Goal: Information Seeking & Learning: Learn about a topic

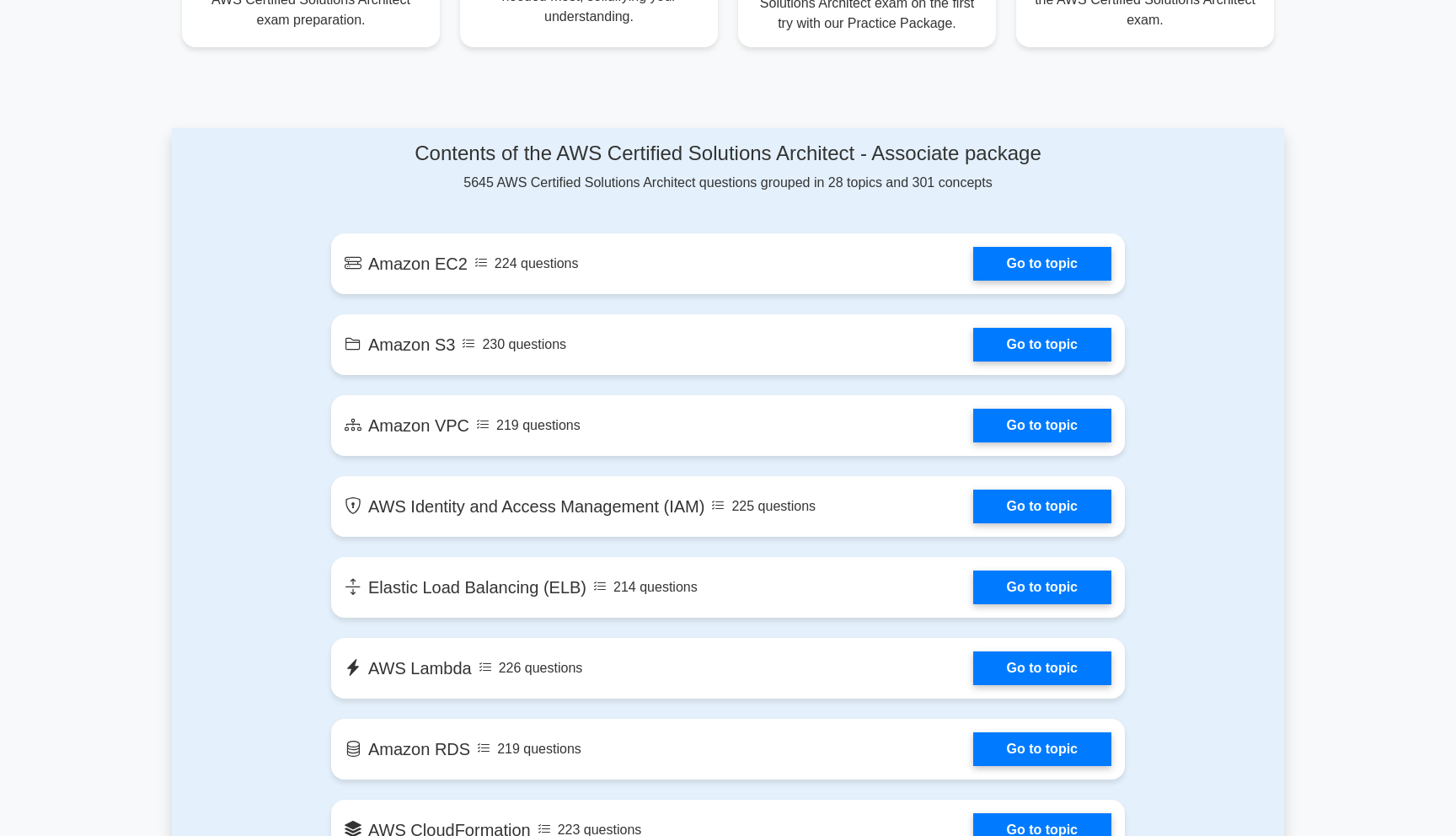
scroll to position [804, 0]
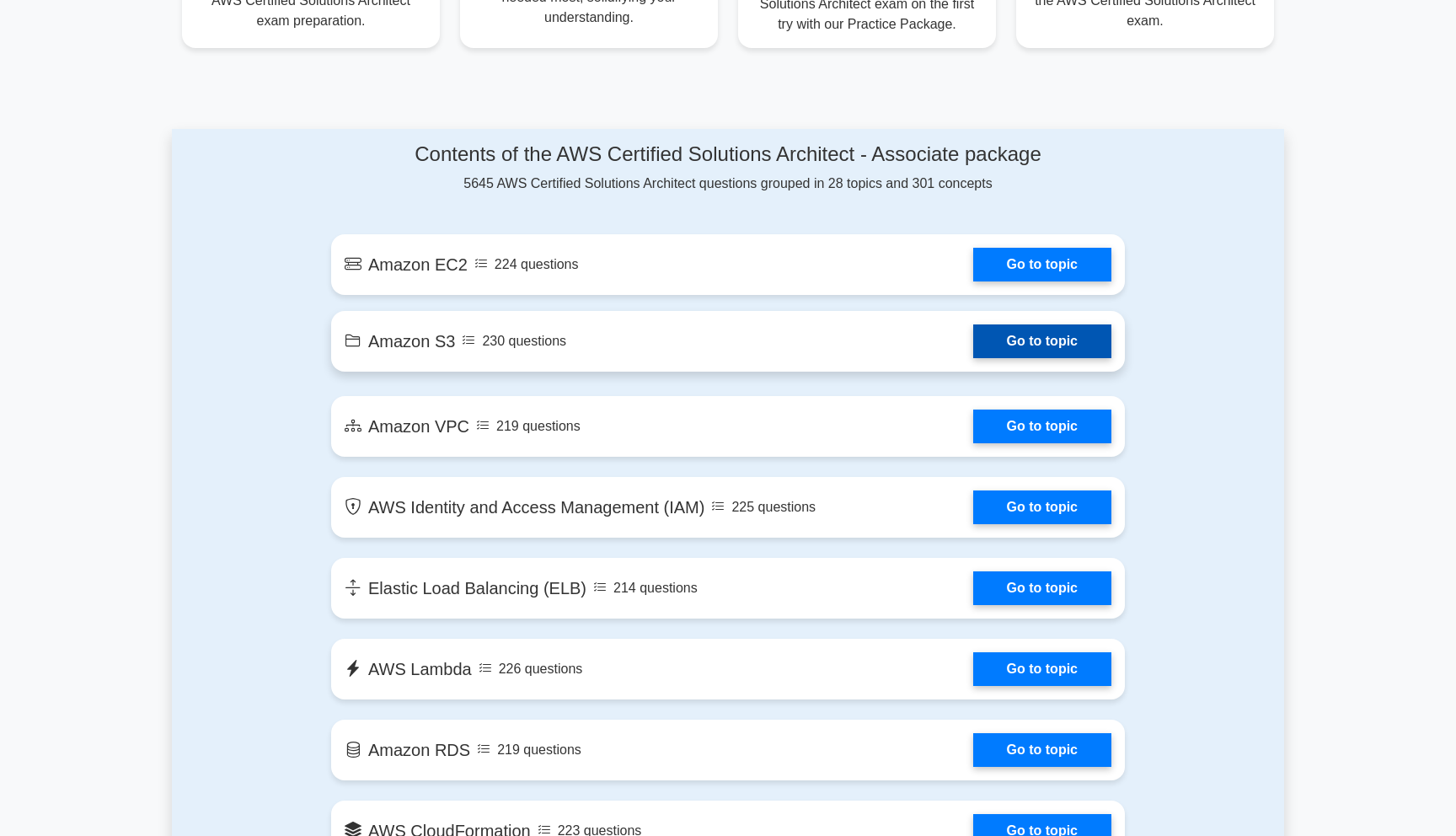
click at [1009, 331] on link "Go to topic" at bounding box center [1043, 341] width 138 height 34
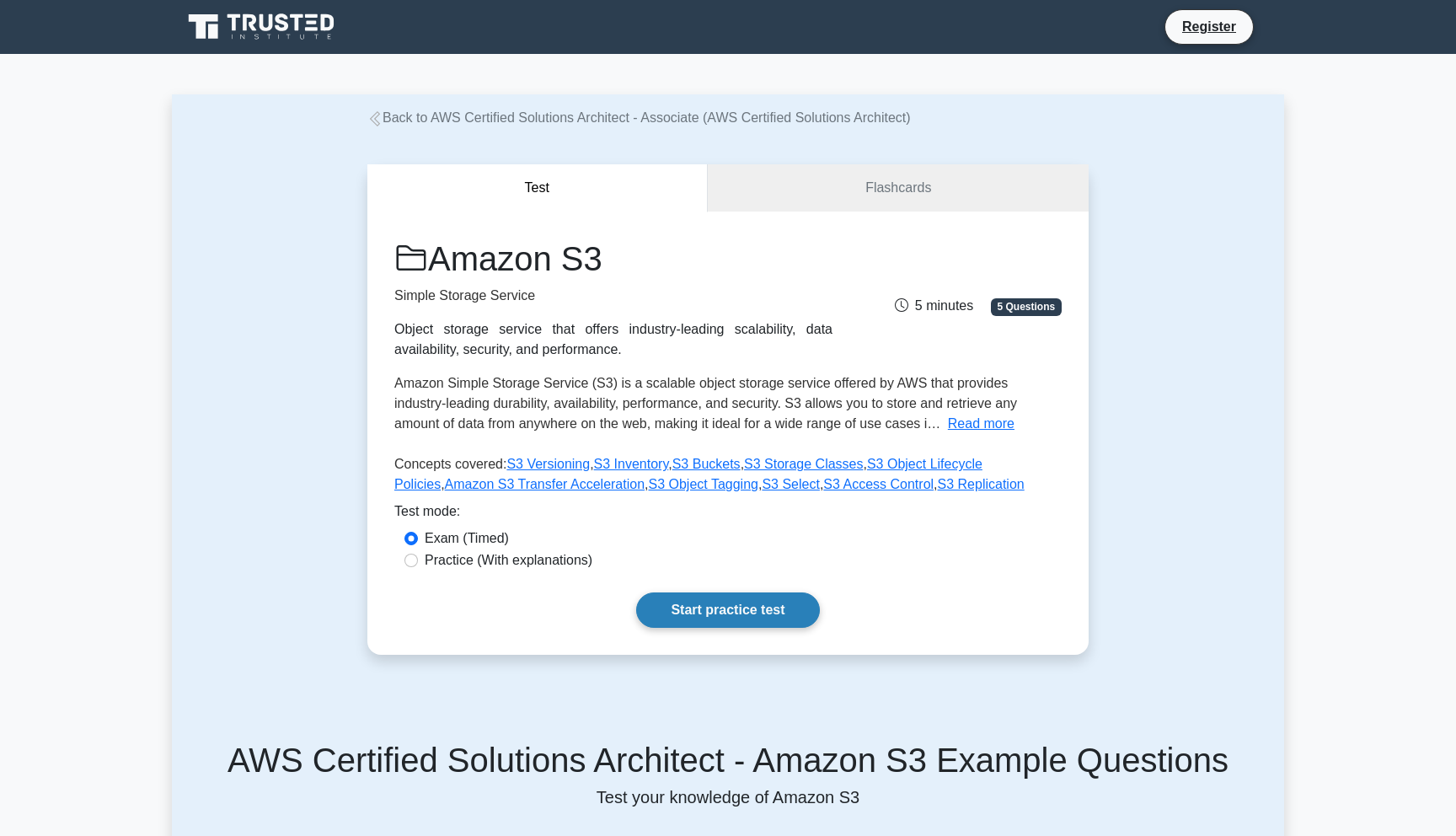
click at [738, 614] on link "Start practice test" at bounding box center [728, 609] width 183 height 35
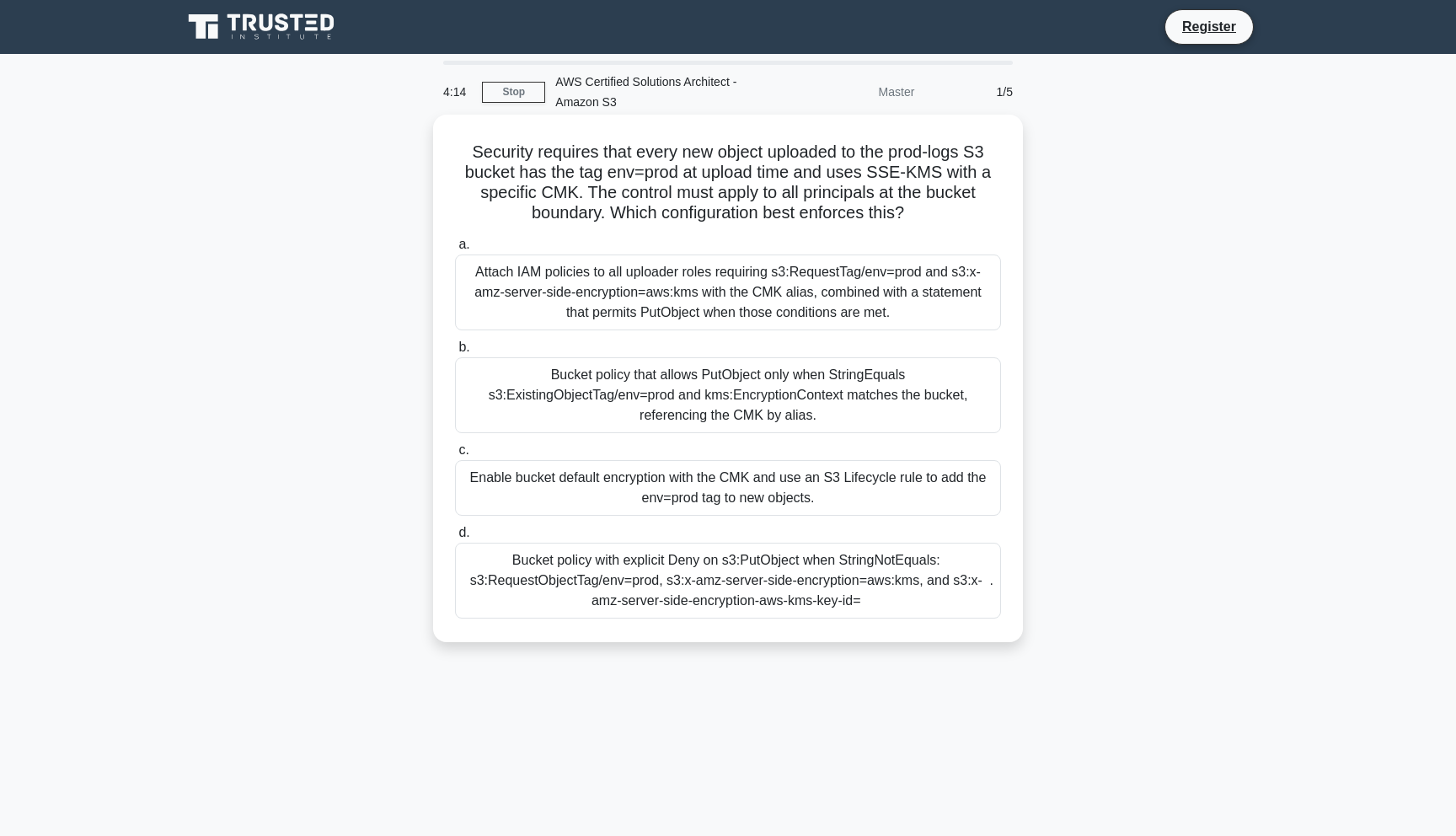
click at [751, 574] on div "Bucket policy with explicit Deny on s3:PutObject when StringNotEquals: s3:Reque…" at bounding box center [728, 581] width 546 height 76
click at [455, 538] on input "d. Bucket policy with explicit Deny on s3:PutObject when StringNotEquals: s3:Re…" at bounding box center [455, 532] width 0 height 11
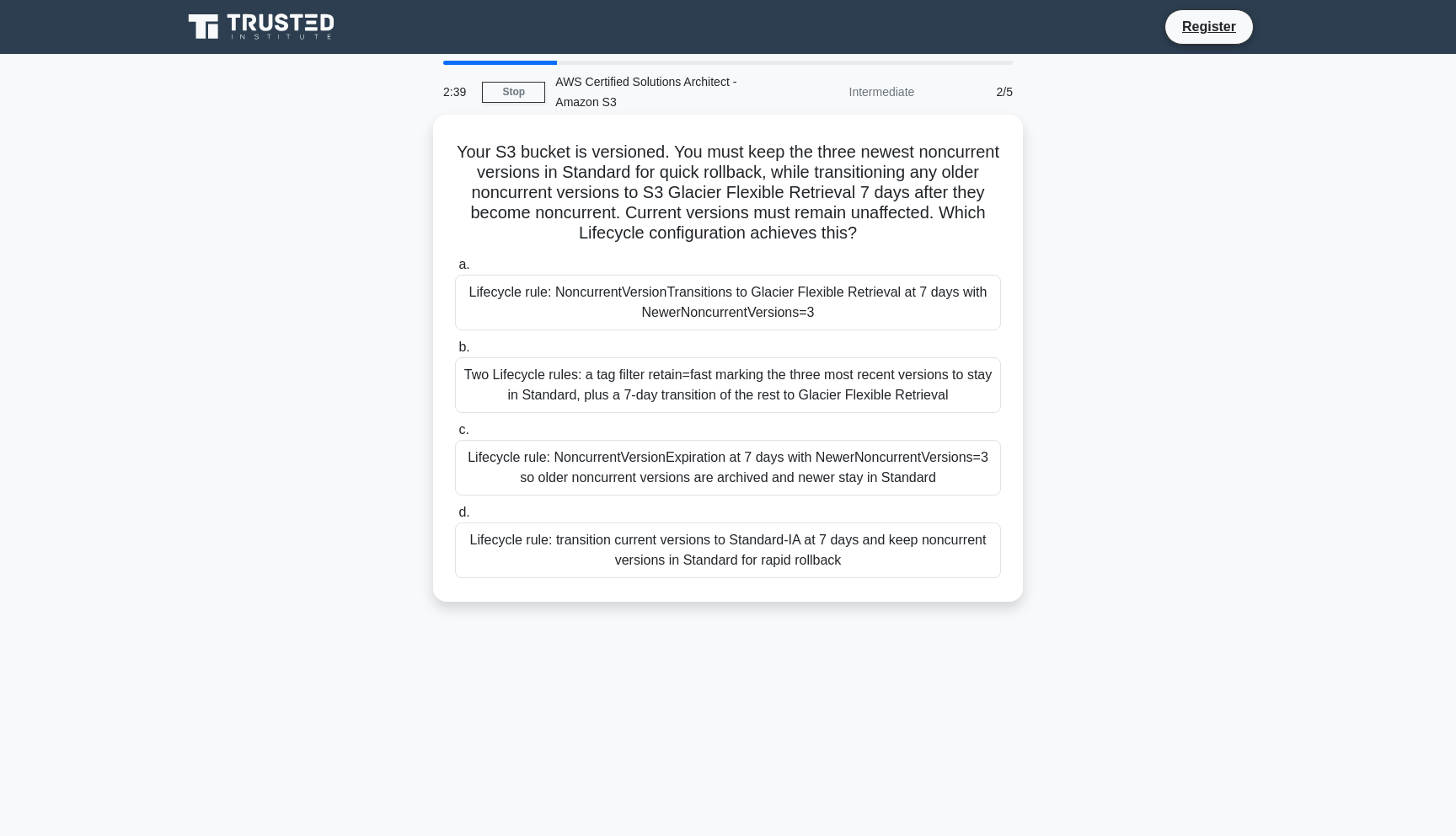
click at [755, 468] on div "Lifecycle rule: NoncurrentVersionExpiration at 7 days with NewerNoncurrentVersi…" at bounding box center [728, 468] width 546 height 55
click at [455, 436] on input "c. Lifecycle rule: NoncurrentVersionExpiration at 7 days with NewerNoncurrentVe…" at bounding box center [455, 430] width 0 height 11
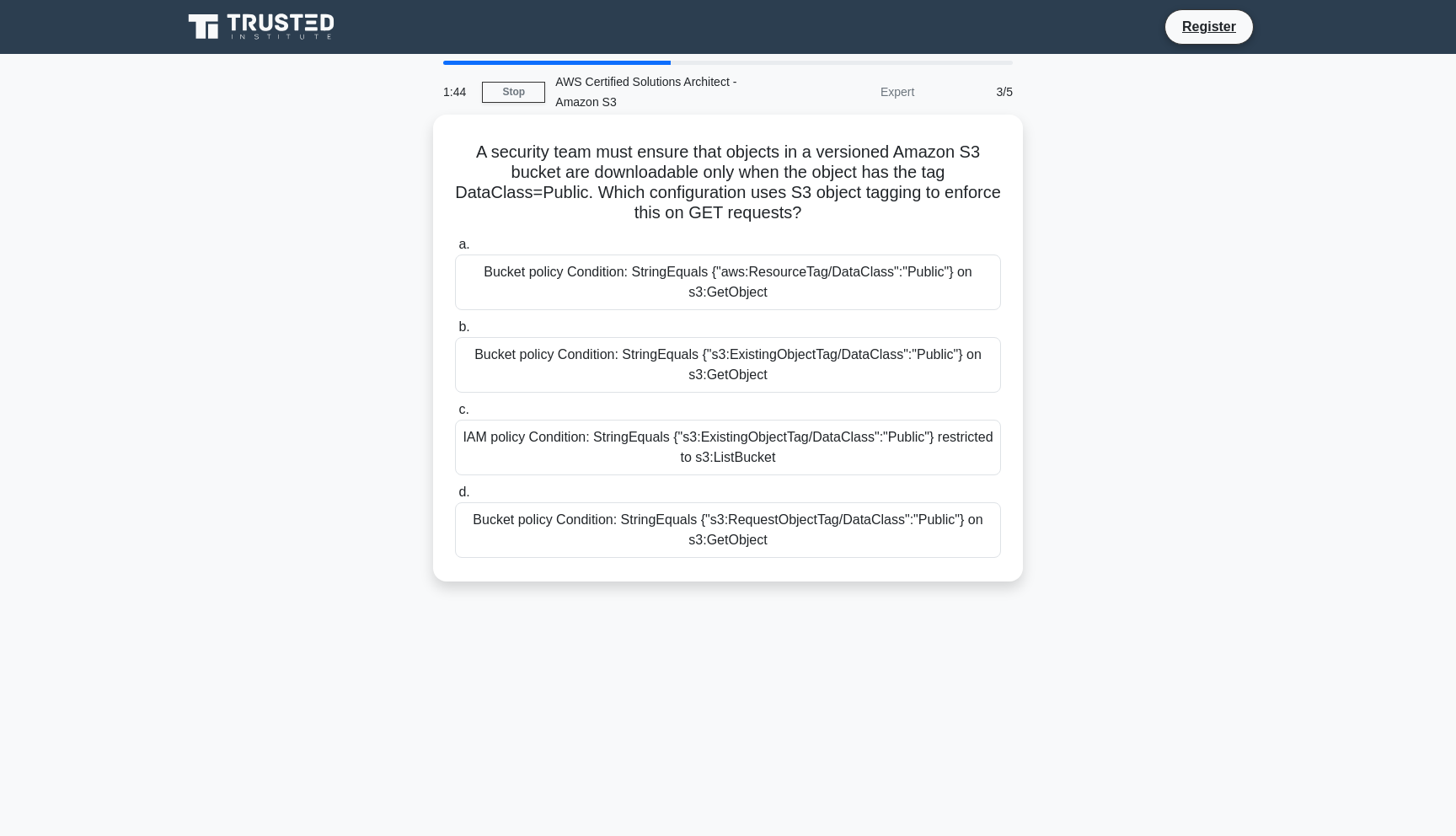
click at [848, 361] on div "Bucket policy Condition: StringEquals {"s3:ExistingObjectTag/DataClass":"Public…" at bounding box center [728, 365] width 546 height 55
click at [455, 333] on input "b. Bucket policy Condition: StringEquals {"s3:ExistingObjectTag/DataClass":"Pub…" at bounding box center [455, 327] width 0 height 11
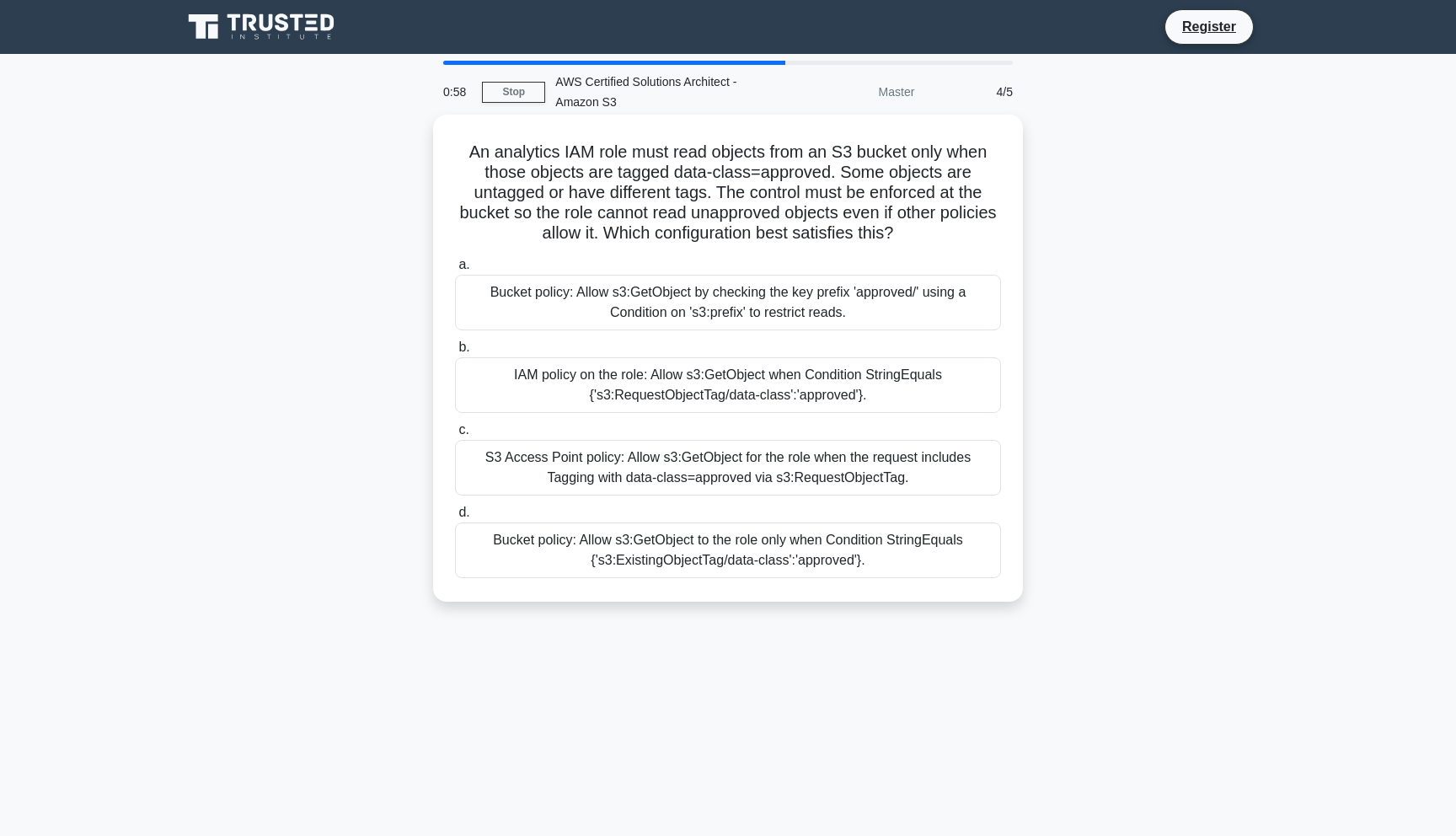
click at [801, 555] on div "Bucket policy: Allow s3:GetObject to the role only when Condition StringEquals …" at bounding box center [728, 550] width 546 height 55
click at [455, 518] on input "d. Bucket policy: Allow s3:GetObject to the role only when Condition StringEqua…" at bounding box center [455, 512] width 0 height 11
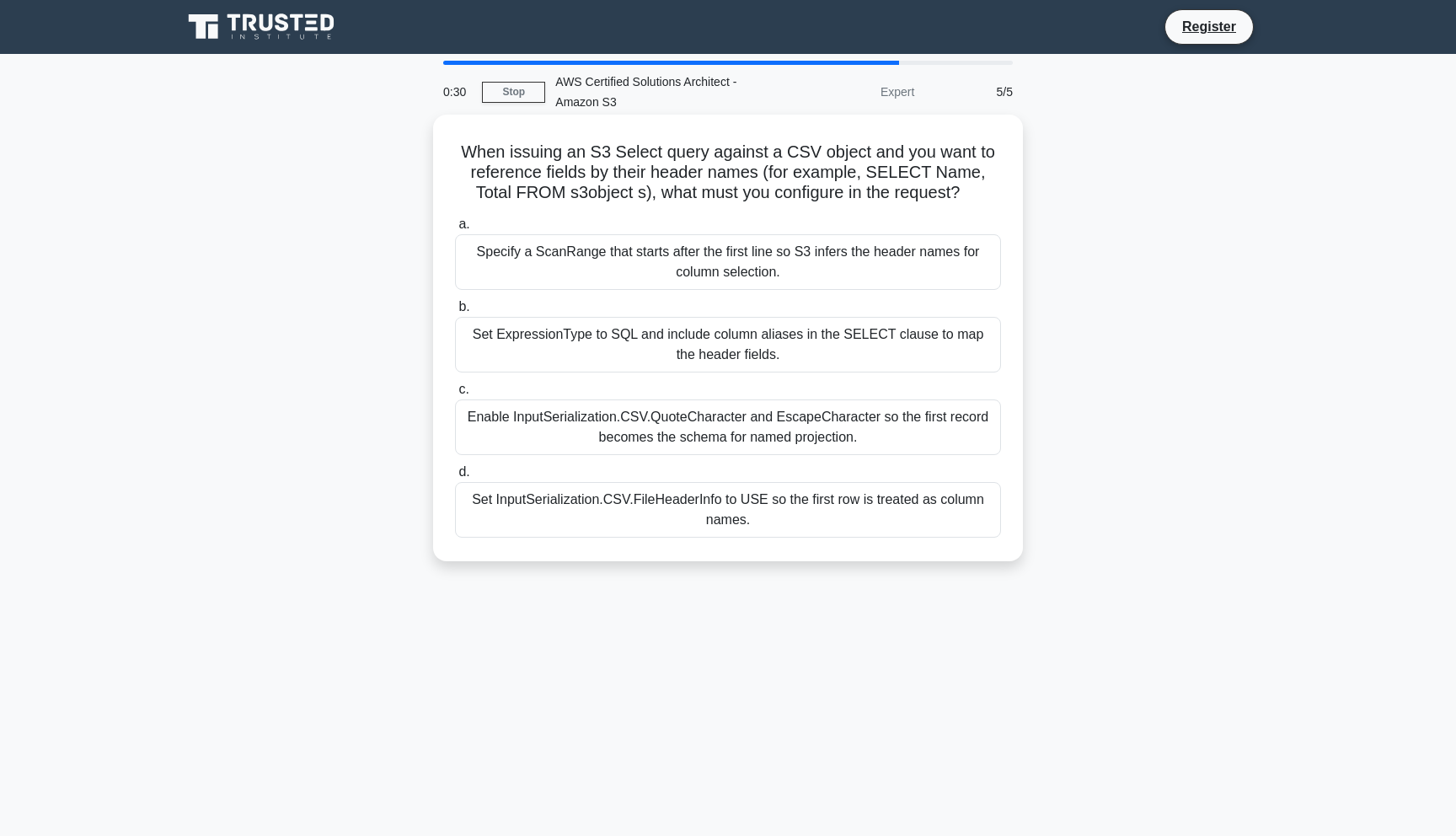
click at [817, 334] on div "Set ExpressionType to SQL and include column aliases in the SELECT clause to ma…" at bounding box center [728, 344] width 546 height 55
click at [455, 312] on input "b. Set ExpressionType to SQL and include column aliases in the SELECT clause to…" at bounding box center [455, 307] width 0 height 11
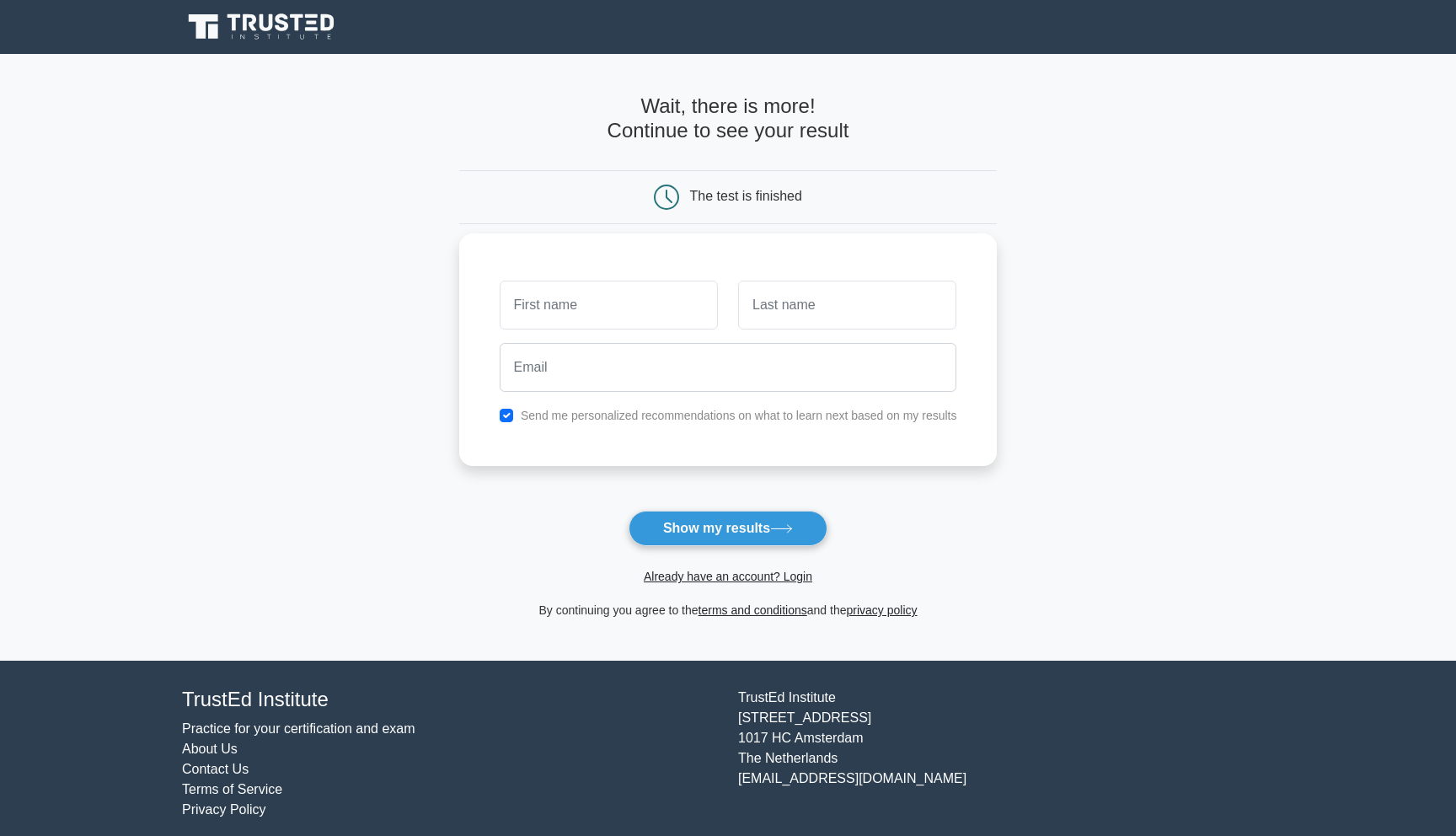
scroll to position [11, 0]
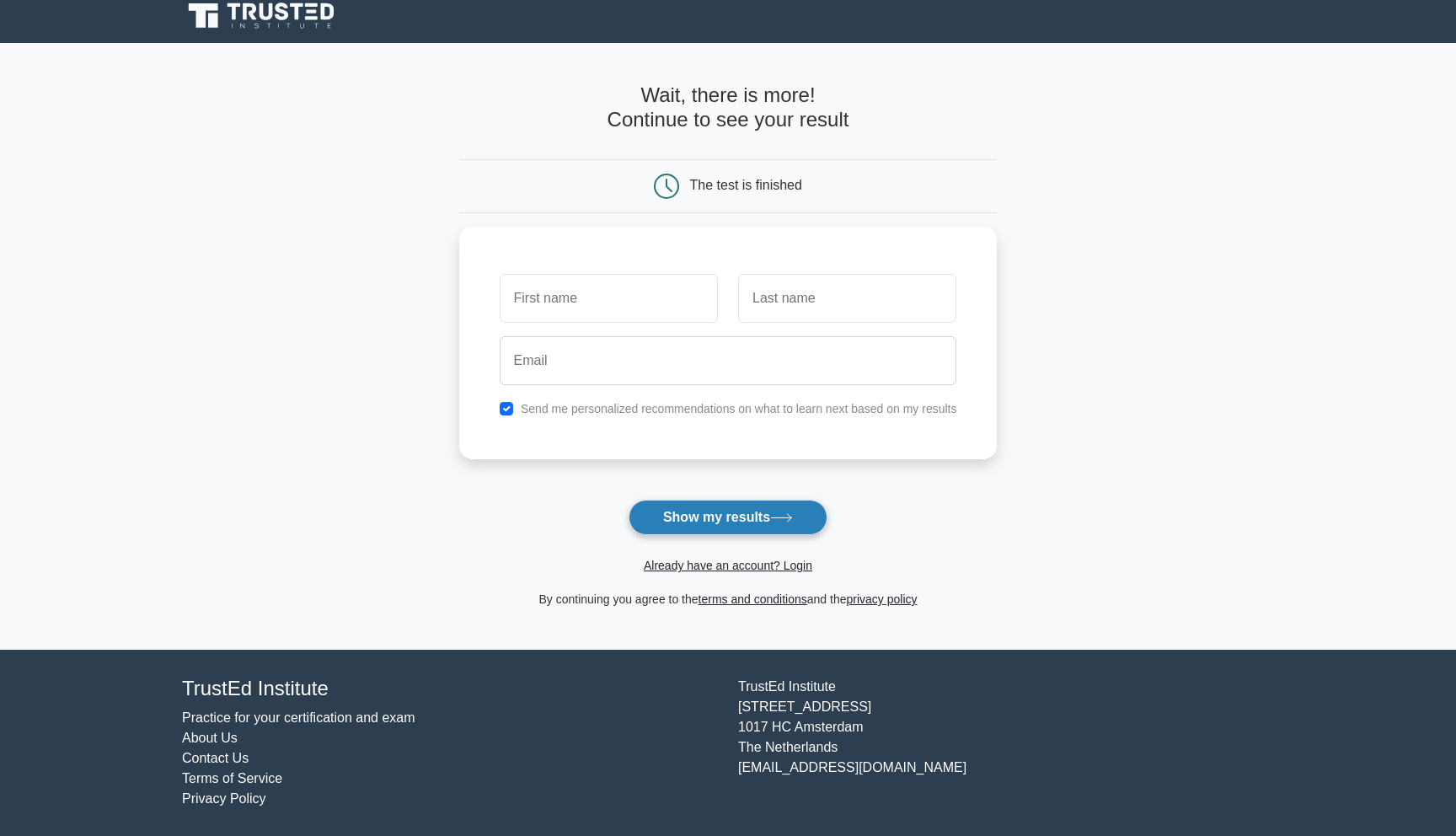
click at [732, 517] on button "Show my results" at bounding box center [728, 517] width 199 height 35
click at [766, 568] on link "Already have an account? Login" at bounding box center [728, 565] width 168 height 14
